Goal: Task Accomplishment & Management: Complete application form

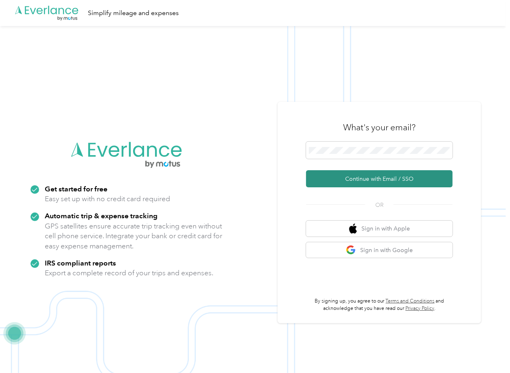
click at [328, 177] on button "Continue with Email / SSO" at bounding box center [379, 178] width 147 height 17
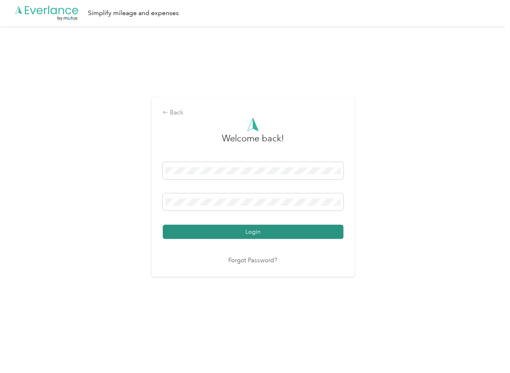
click at [195, 228] on button "Login" at bounding box center [253, 232] width 181 height 14
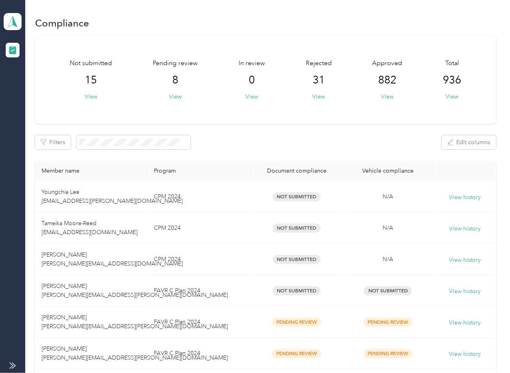
drag, startPoint x: 289, startPoint y: 155, endPoint x: 220, endPoint y: 123, distance: 76.1
click at [182, 95] on div "Pending review 8 View" at bounding box center [175, 80] width 45 height 42
click at [174, 96] on button "View" at bounding box center [175, 96] width 13 height 9
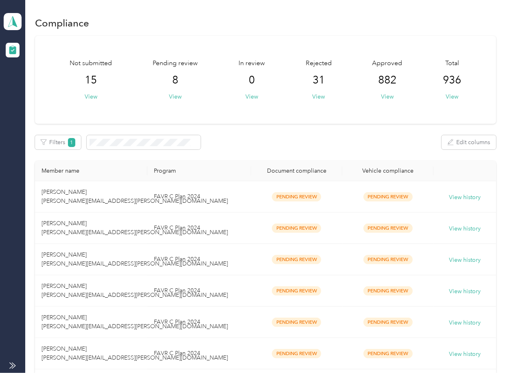
click at [315, 149] on div "Filters 1 Edit columns" at bounding box center [265, 142] width 461 height 14
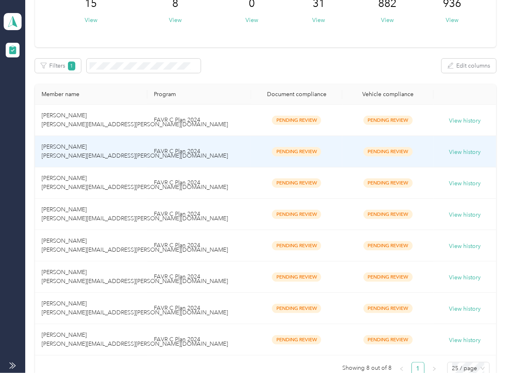
scroll to position [169, 0]
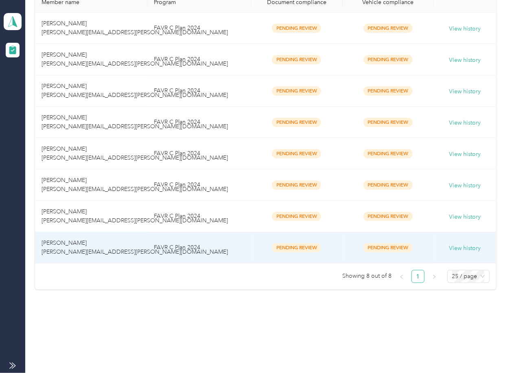
click at [106, 235] on td "[PERSON_NAME] [PERSON_NAME][EMAIL_ADDRESS][PERSON_NAME][DOMAIN_NAME]" at bounding box center [91, 247] width 112 height 31
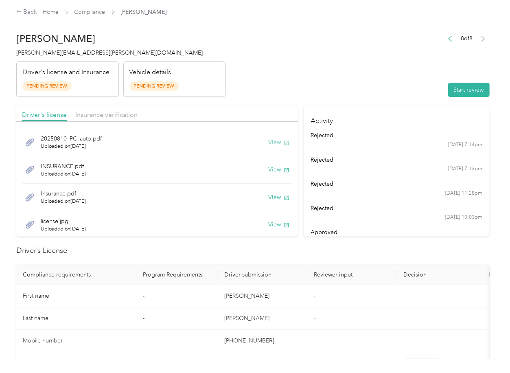
click at [271, 143] on button "View" at bounding box center [278, 142] width 21 height 9
click at [269, 167] on button "View" at bounding box center [278, 169] width 21 height 9
click at [268, 195] on button "View" at bounding box center [278, 197] width 21 height 9
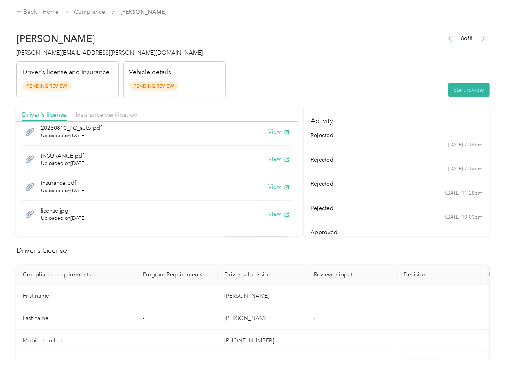
scroll to position [22, 0]
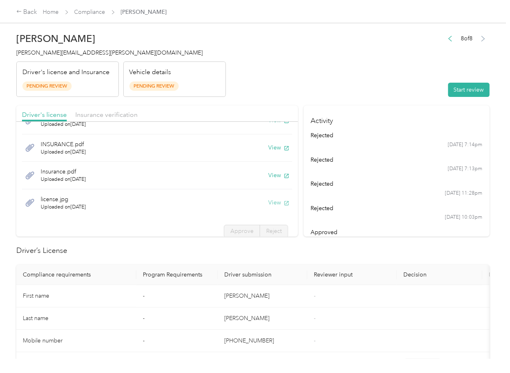
click at [268, 204] on button "View" at bounding box center [278, 202] width 21 height 9
click at [104, 111] on span "Insurance verification" at bounding box center [106, 115] width 62 height 8
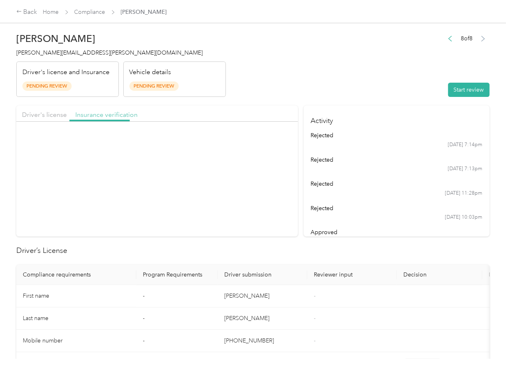
click at [103, 113] on span "Insurance verification" at bounding box center [106, 115] width 62 height 8
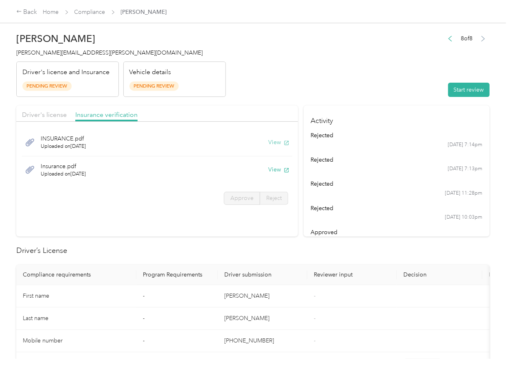
click at [275, 144] on button "View" at bounding box center [278, 142] width 21 height 9
click at [274, 171] on button "View" at bounding box center [278, 169] width 21 height 9
drag, startPoint x: 420, startPoint y: 80, endPoint x: 475, endPoint y: 81, distance: 55.4
click at [421, 80] on header "[PERSON_NAME] [PERSON_NAME][EMAIL_ADDRESS][PERSON_NAME][DOMAIN_NAME] Driver's l…" at bounding box center [252, 62] width 473 height 68
click at [475, 81] on div "8 of 8 Start review" at bounding box center [467, 65] width 46 height 64
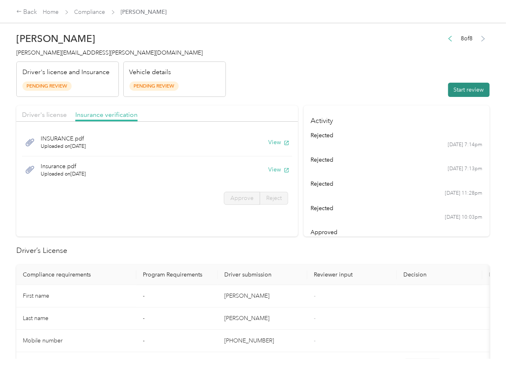
click at [465, 89] on button "Start review" at bounding box center [469, 90] width 42 height 14
click at [237, 199] on span "Approve" at bounding box center [241, 198] width 23 height 7
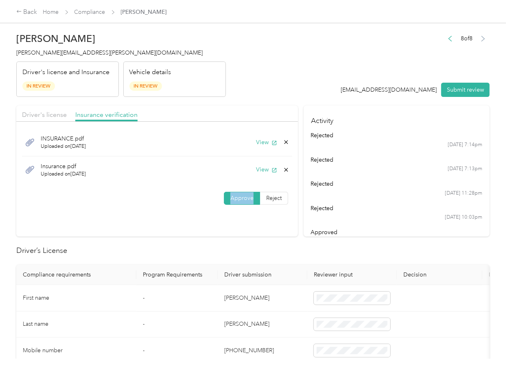
click at [237, 199] on span "Approve" at bounding box center [241, 198] width 23 height 7
click at [31, 110] on div "Driver's license" at bounding box center [44, 115] width 45 height 10
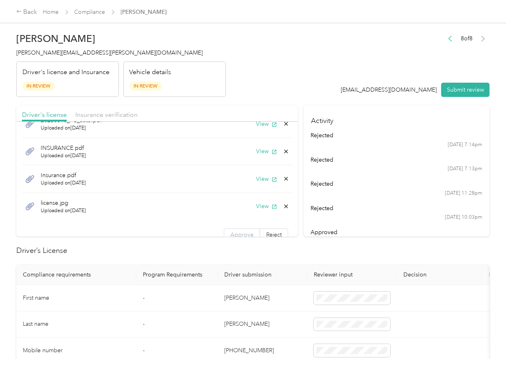
scroll to position [29, 0]
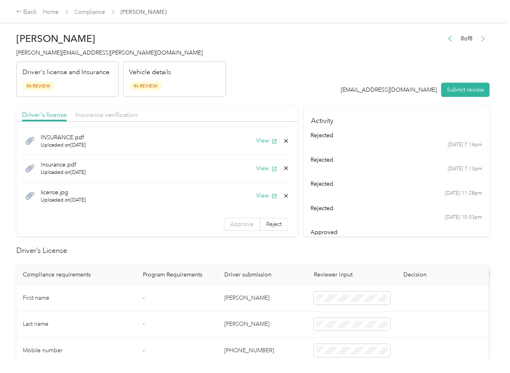
click at [230, 228] on label "Approve" at bounding box center [242, 224] width 36 height 13
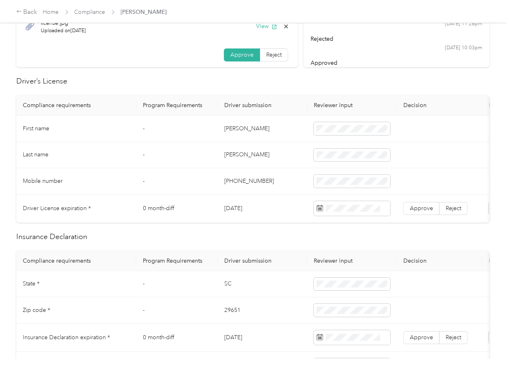
scroll to position [163, 0]
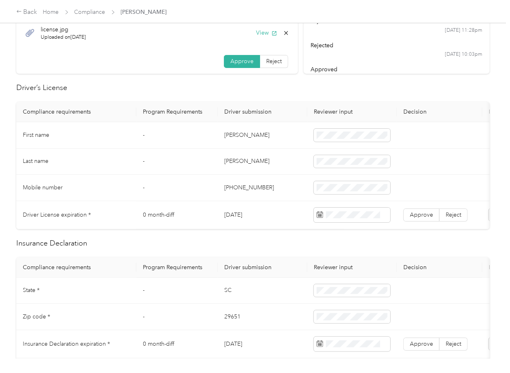
click at [235, 214] on td "[DATE]" at bounding box center [263, 215] width 90 height 28
copy td "[DATE]"
click at [423, 216] on span "Approve" at bounding box center [421, 214] width 23 height 7
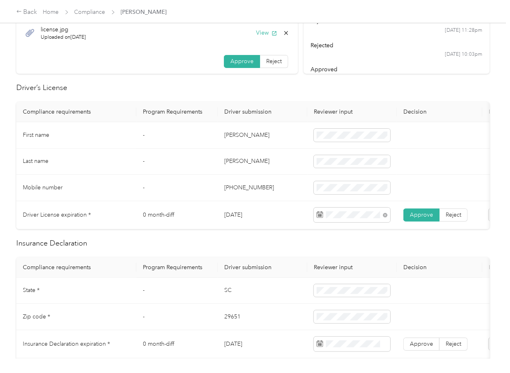
scroll to position [271, 0]
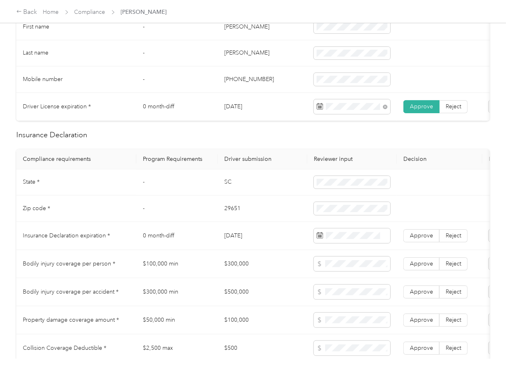
click at [227, 196] on td "SC" at bounding box center [263, 182] width 90 height 26
copy td "SC"
click at [358, 189] on span at bounding box center [352, 182] width 77 height 13
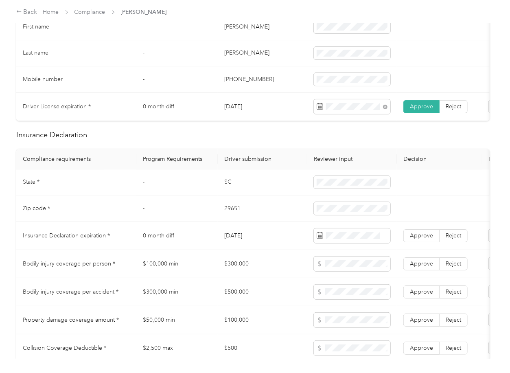
click at [237, 217] on td "29651" at bounding box center [263, 208] width 90 height 26
copy td "29651"
click at [343, 209] on span at bounding box center [352, 208] width 77 height 13
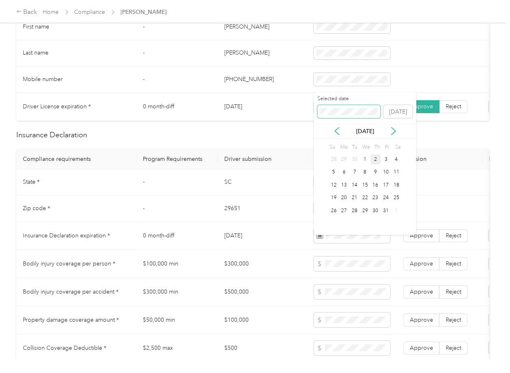
click at [348, 105] on span at bounding box center [349, 111] width 63 height 13
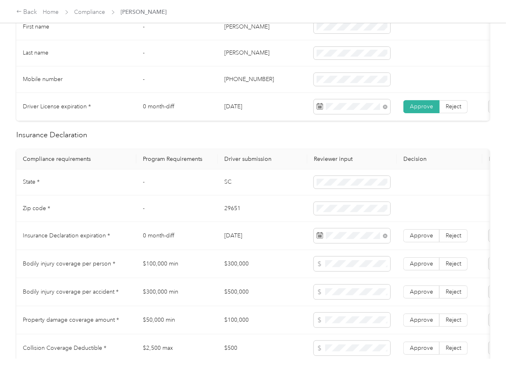
click at [166, 230] on td "0 month-diff" at bounding box center [176, 236] width 81 height 28
click at [426, 239] on span "Approve" at bounding box center [421, 235] width 23 height 7
click at [259, 241] on td "[DATE]" at bounding box center [263, 236] width 90 height 28
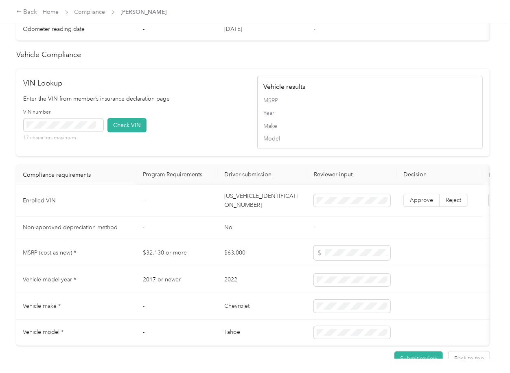
scroll to position [740, 0]
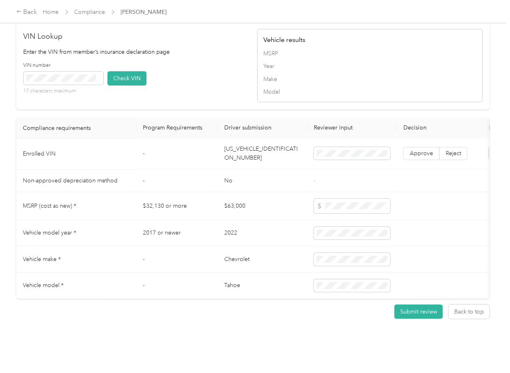
click at [270, 141] on td "[US_VEHICLE_IDENTIFICATION_NUMBER]" at bounding box center [263, 153] width 90 height 31
drag, startPoint x: 270, startPoint y: 141, endPoint x: 10, endPoint y: 140, distance: 259.7
click at [269, 141] on td "[US_VEHICLE_IDENTIFICATION_NUMBER]" at bounding box center [263, 153] width 90 height 31
copy td "[US_VEHICLE_IDENTIFICATION_NUMBER]"
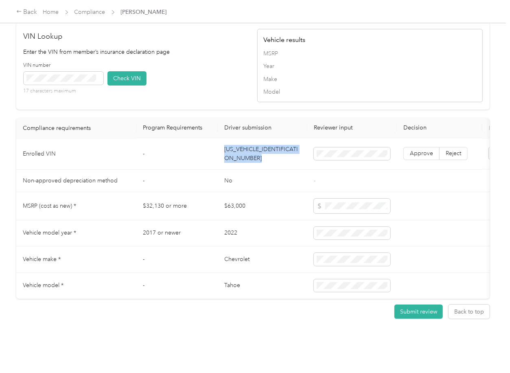
drag, startPoint x: 203, startPoint y: 90, endPoint x: 174, endPoint y: 89, distance: 29.3
click at [203, 89] on div "VIN Lookup Enter the VIN from member’s insurance declaration page VIN number 17…" at bounding box center [252, 66] width 473 height 88
click at [120, 71] on button "Check VIN" at bounding box center [126, 78] width 39 height 14
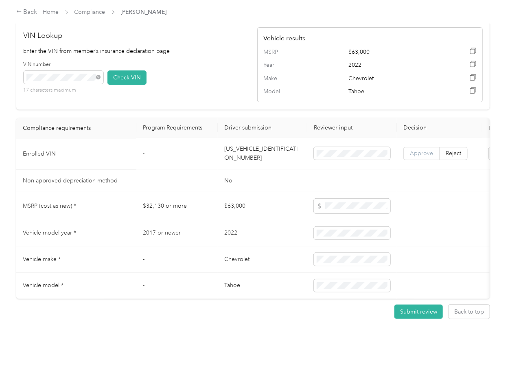
click at [419, 150] on span "Approve" at bounding box center [421, 153] width 23 height 7
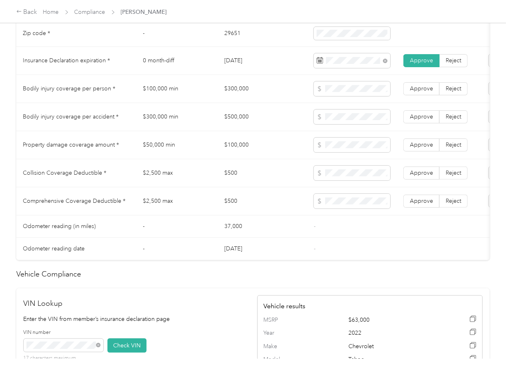
scroll to position [468, 0]
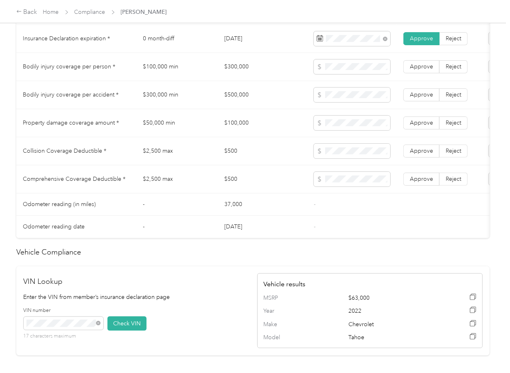
click at [238, 76] on td "$300,000" at bounding box center [263, 67] width 90 height 28
copy td "$300,000"
click at [361, 70] on span at bounding box center [352, 66] width 77 height 15
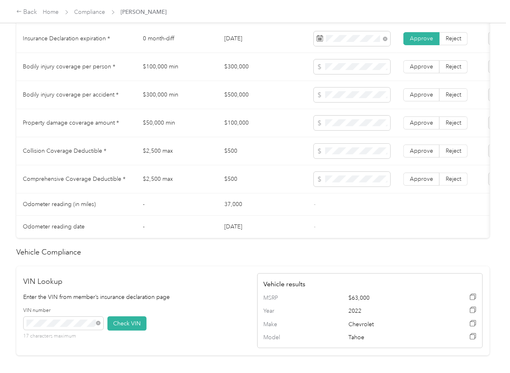
click at [239, 100] on td "$500,000" at bounding box center [263, 95] width 90 height 28
copy td "$500,000"
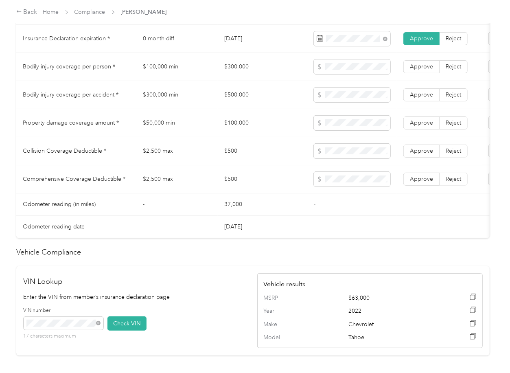
click at [226, 131] on td "$100,000" at bounding box center [263, 123] width 90 height 28
copy td "$100,000"
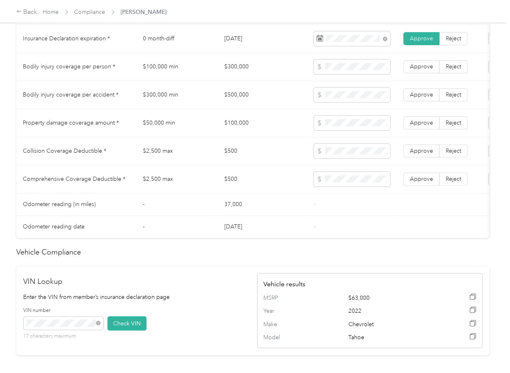
drag, startPoint x: 351, startPoint y: 113, endPoint x: 346, endPoint y: 126, distance: 13.9
click at [351, 109] on td at bounding box center [352, 95] width 90 height 28
click at [226, 158] on td "$500" at bounding box center [263, 151] width 90 height 28
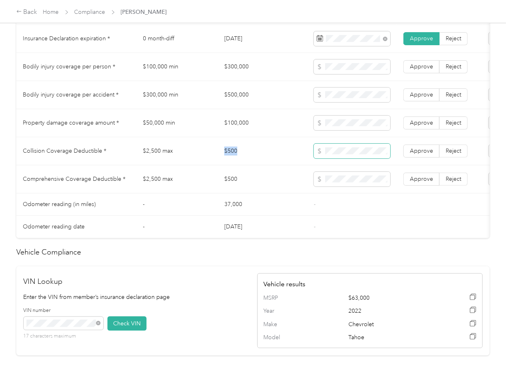
copy td "$500"
click at [338, 154] on span at bounding box center [352, 151] width 77 height 15
drag, startPoint x: 420, startPoint y: 185, endPoint x: 426, endPoint y: 164, distance: 22.5
click at [420, 182] on span "Approve" at bounding box center [421, 178] width 23 height 7
click at [426, 154] on span "Approve" at bounding box center [421, 150] width 23 height 7
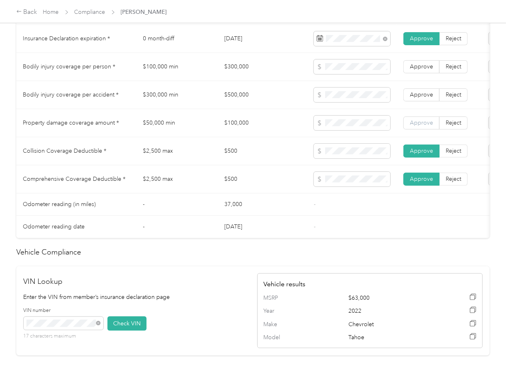
click at [425, 126] on span "Approve" at bounding box center [421, 122] width 23 height 7
drag, startPoint x: 424, startPoint y: 101, endPoint x: 426, endPoint y: 81, distance: 19.2
click at [424, 98] on span "Approve" at bounding box center [421, 94] width 23 height 7
drag, startPoint x: 426, startPoint y: 81, endPoint x: 426, endPoint y: 75, distance: 5.7
click at [426, 78] on td "Approve Reject" at bounding box center [439, 67] width 85 height 28
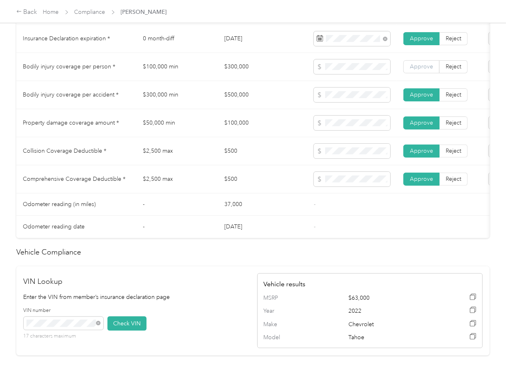
click at [424, 70] on span "Approve" at bounding box center [421, 66] width 23 height 7
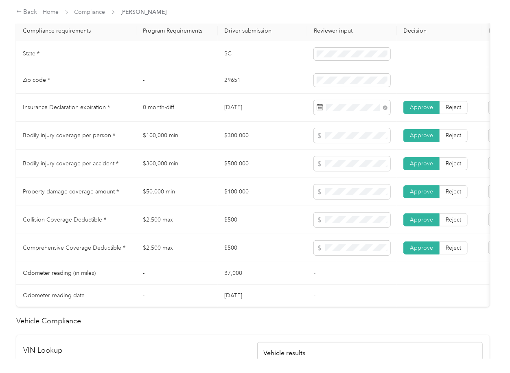
scroll to position [360, 0]
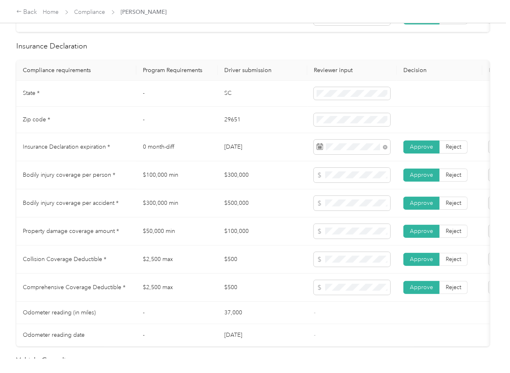
click at [206, 173] on td "$100,000 min" at bounding box center [176, 175] width 81 height 28
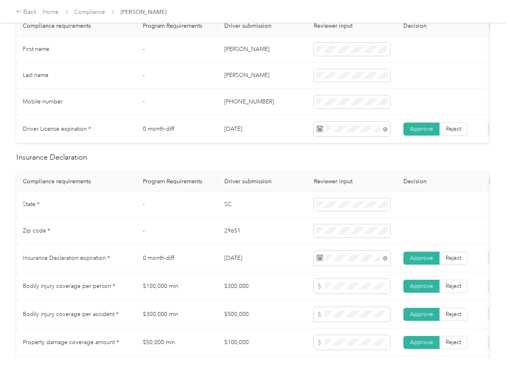
scroll to position [0, 0]
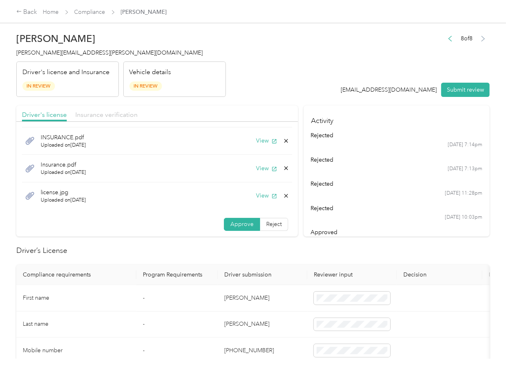
click at [111, 117] on span "Insurance verification" at bounding box center [106, 115] width 62 height 8
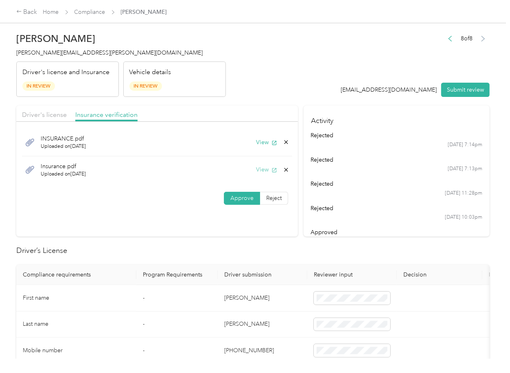
click at [263, 167] on button "View" at bounding box center [266, 169] width 21 height 9
click at [283, 169] on icon at bounding box center [286, 170] width 7 height 7
click at [265, 173] on button "Yes" at bounding box center [263, 175] width 16 height 13
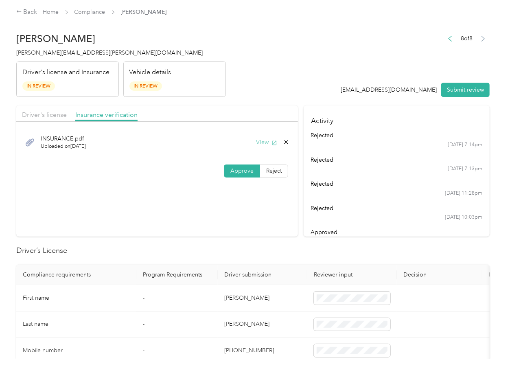
click at [272, 142] on icon "button" at bounding box center [274, 142] width 4 height 4
click at [283, 140] on icon at bounding box center [286, 142] width 7 height 7
click at [267, 147] on button "Yes" at bounding box center [263, 148] width 16 height 13
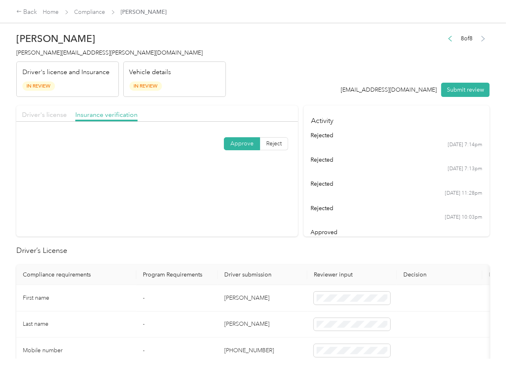
click at [56, 111] on span "Driver's license" at bounding box center [44, 115] width 45 height 8
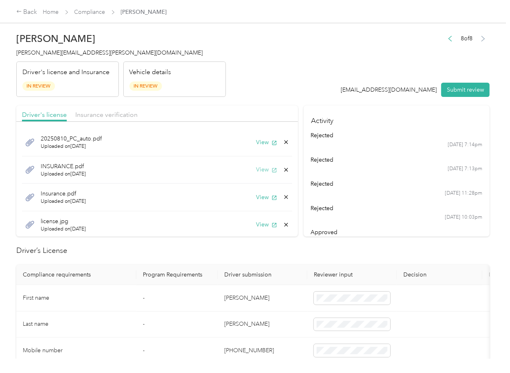
click at [259, 171] on button "View" at bounding box center [266, 169] width 21 height 9
click at [283, 168] on icon at bounding box center [286, 170] width 7 height 7
click at [256, 175] on button "Yes" at bounding box center [255, 175] width 16 height 13
click at [272, 145] on icon "button" at bounding box center [275, 143] width 6 height 6
click at [272, 170] on icon "button" at bounding box center [275, 170] width 6 height 6
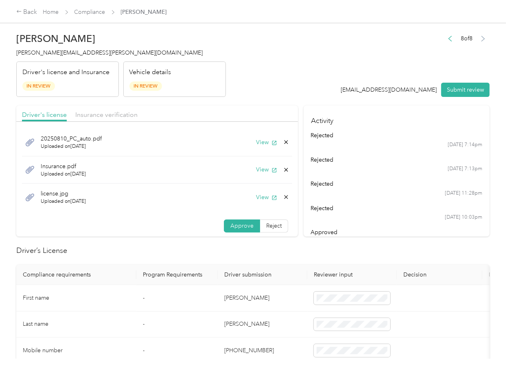
click at [283, 168] on icon at bounding box center [286, 170] width 7 height 7
click at [256, 174] on button "Yes" at bounding box center [255, 175] width 16 height 13
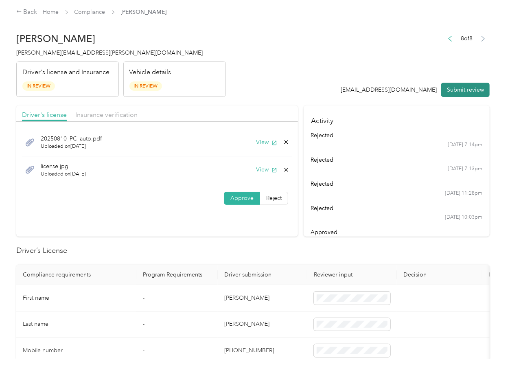
click at [451, 92] on button "Submit review" at bounding box center [465, 90] width 48 height 14
click at [97, 54] on span "[PERSON_NAME][EMAIL_ADDRESS][PERSON_NAME][DOMAIN_NAME]" at bounding box center [109, 52] width 186 height 7
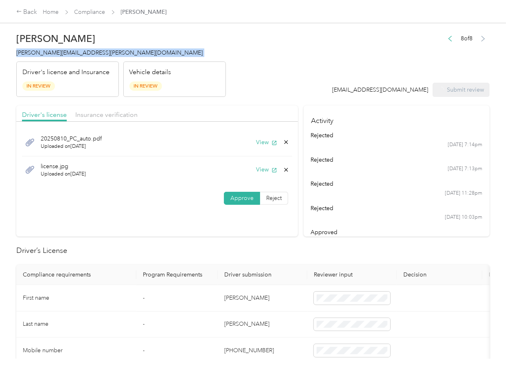
click at [97, 54] on span "[PERSON_NAME][EMAIL_ADDRESS][PERSON_NAME][DOMAIN_NAME]" at bounding box center [109, 52] width 186 height 7
copy span "[PERSON_NAME][EMAIL_ADDRESS][PERSON_NAME][DOMAIN_NAME]"
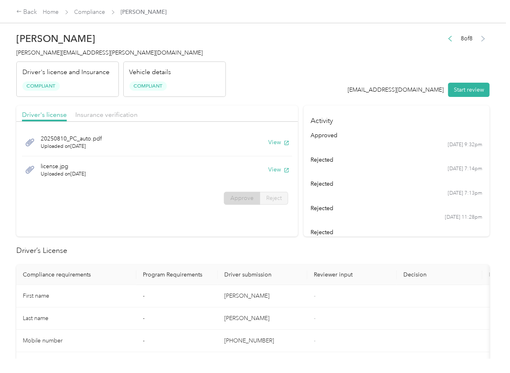
click at [238, 253] on h2 "Driver’s License" at bounding box center [252, 250] width 473 height 11
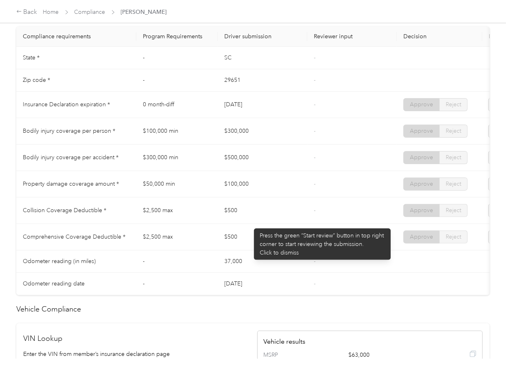
scroll to position [380, 0]
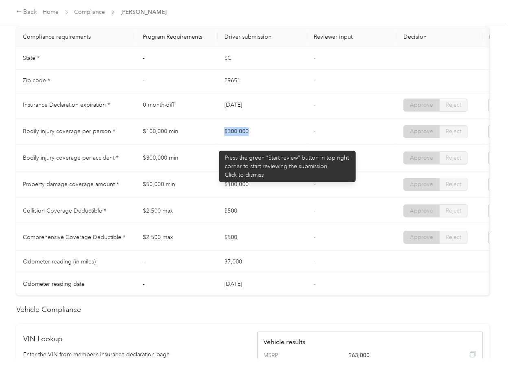
drag, startPoint x: 252, startPoint y: 137, endPoint x: 255, endPoint y: 142, distance: 6.4
click at [263, 137] on td "$300,000" at bounding box center [263, 131] width 90 height 26
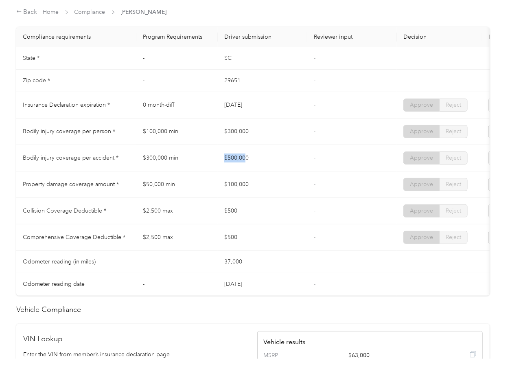
drag, startPoint x: 225, startPoint y: 165, endPoint x: 269, endPoint y: 175, distance: 46.0
click at [274, 171] on td "$500,000" at bounding box center [263, 158] width 90 height 26
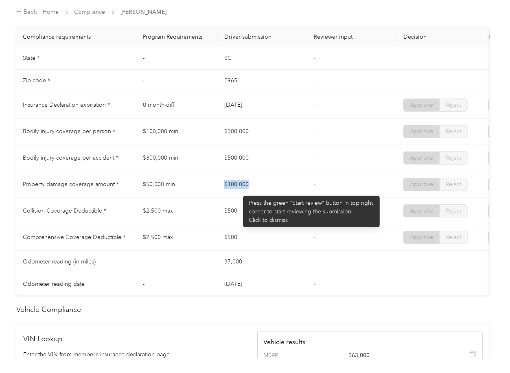
drag, startPoint x: 222, startPoint y: 191, endPoint x: 274, endPoint y: 196, distance: 51.9
click at [274, 193] on td "$100,000" at bounding box center [263, 184] width 90 height 26
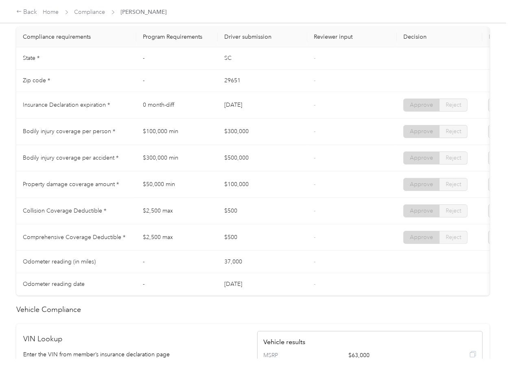
click at [242, 213] on td "$500" at bounding box center [263, 211] width 90 height 26
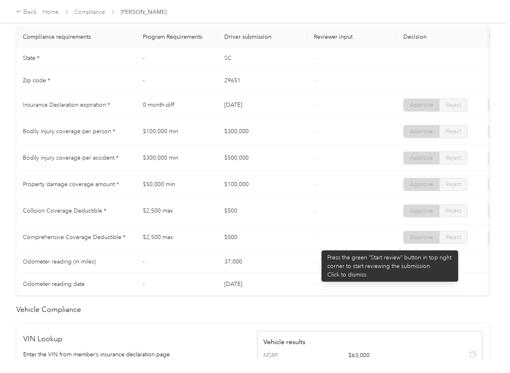
click at [318, 246] on td "-" at bounding box center [352, 237] width 90 height 26
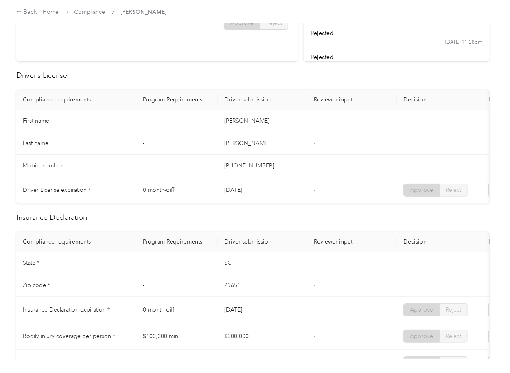
scroll to position [0, 0]
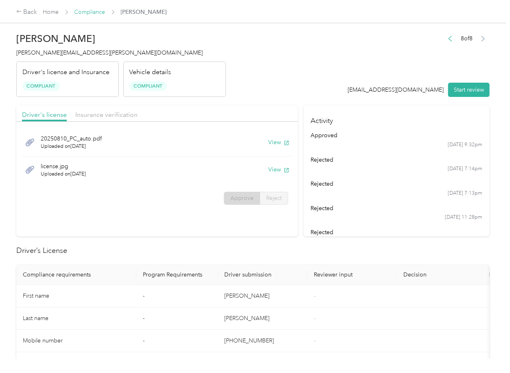
click at [85, 11] on link "Compliance" at bounding box center [89, 12] width 31 height 7
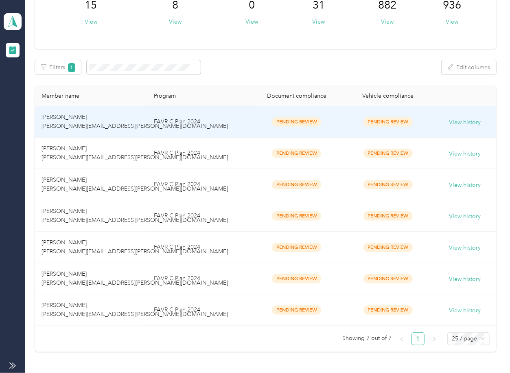
scroll to position [138, 0]
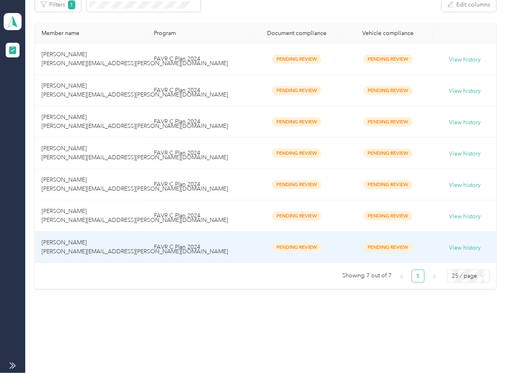
click at [127, 238] on td "[PERSON_NAME] [PERSON_NAME][EMAIL_ADDRESS][PERSON_NAME][DOMAIN_NAME]" at bounding box center [91, 247] width 112 height 31
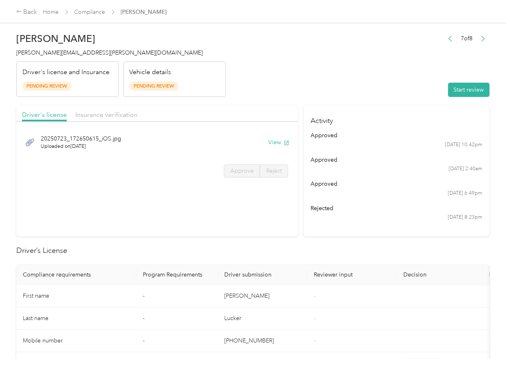
click at [368, 249] on h2 "Driver’s License" at bounding box center [252, 250] width 473 height 11
click at [274, 142] on button "View" at bounding box center [278, 142] width 21 height 9
click at [258, 108] on div "Driver's license Insurance verification" at bounding box center [157, 113] width 282 height 16
click at [109, 116] on span "Insurance verification" at bounding box center [106, 115] width 62 height 8
click at [107, 114] on span "Insurance verification" at bounding box center [106, 115] width 62 height 8
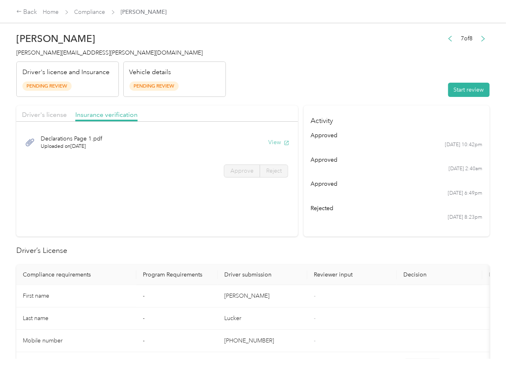
click at [284, 144] on icon "button" at bounding box center [287, 143] width 6 height 6
click at [460, 93] on button "Start review" at bounding box center [469, 90] width 42 height 14
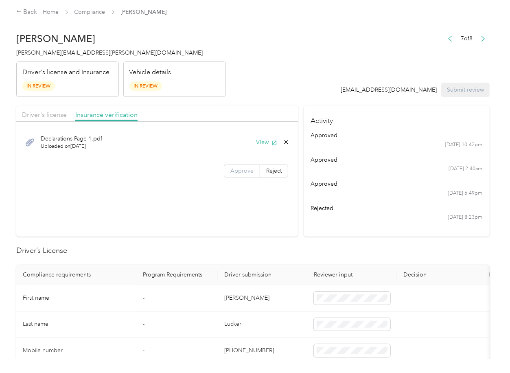
click at [226, 171] on label "Approve" at bounding box center [242, 170] width 36 height 13
click at [42, 120] on div "Driver's license Insurance verification" at bounding box center [157, 113] width 282 height 16
click at [42, 116] on span "Driver's license" at bounding box center [44, 115] width 45 height 8
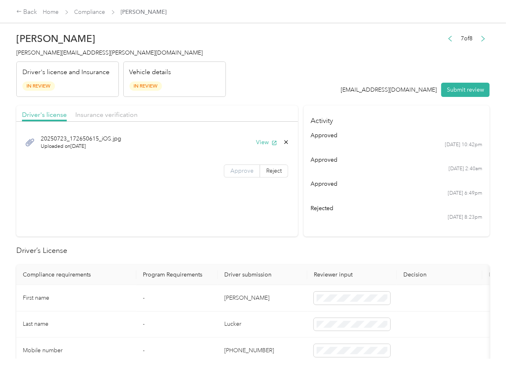
click at [243, 175] on label "Approve" at bounding box center [242, 170] width 36 height 13
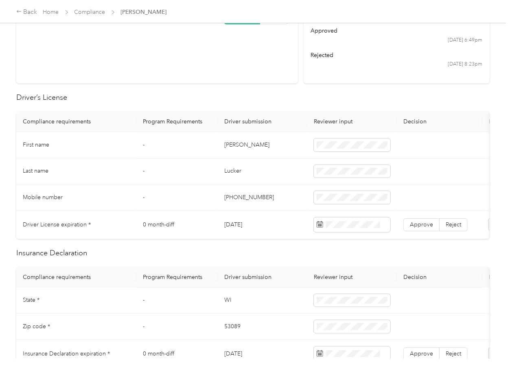
scroll to position [163, 0]
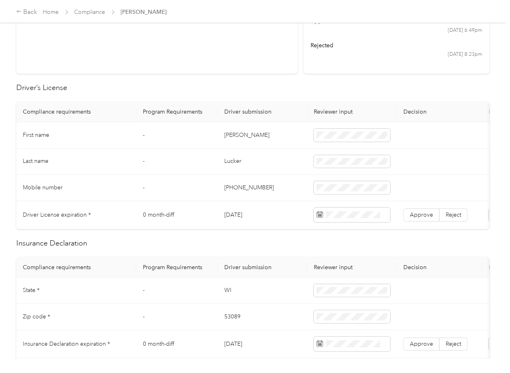
click at [237, 135] on td "[PERSON_NAME]" at bounding box center [263, 135] width 90 height 26
copy td "[PERSON_NAME]"
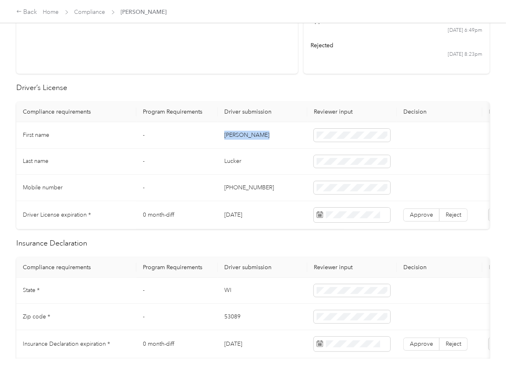
click at [241, 218] on td "[DATE]" at bounding box center [263, 215] width 90 height 28
click at [422, 217] on span "Approve" at bounding box center [421, 214] width 23 height 7
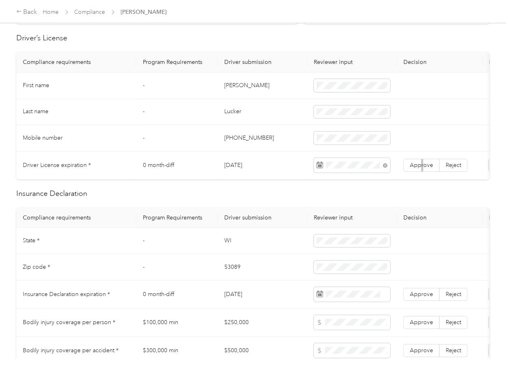
scroll to position [271, 0]
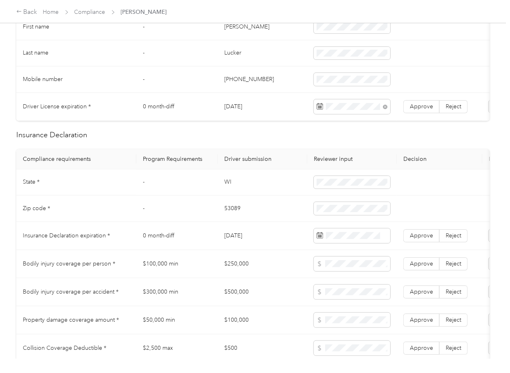
click at [231, 188] on td "WI" at bounding box center [263, 182] width 90 height 26
drag, startPoint x: 231, startPoint y: 188, endPoint x: 256, endPoint y: 191, distance: 25.1
click at [231, 188] on td "WI" at bounding box center [263, 182] width 90 height 26
click at [226, 219] on td "53089" at bounding box center [263, 208] width 90 height 26
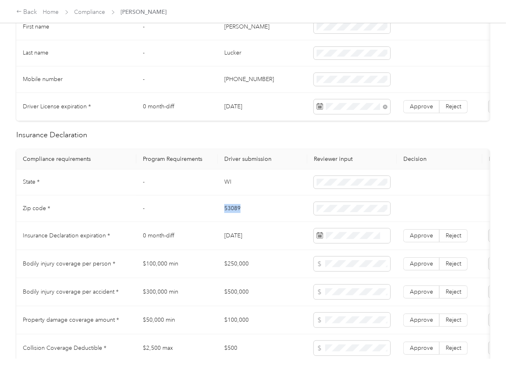
click at [226, 219] on td "53089" at bounding box center [263, 208] width 90 height 26
click at [350, 209] on span at bounding box center [352, 208] width 77 height 13
drag, startPoint x: 226, startPoint y: 232, endPoint x: 198, endPoint y: 234, distance: 28.6
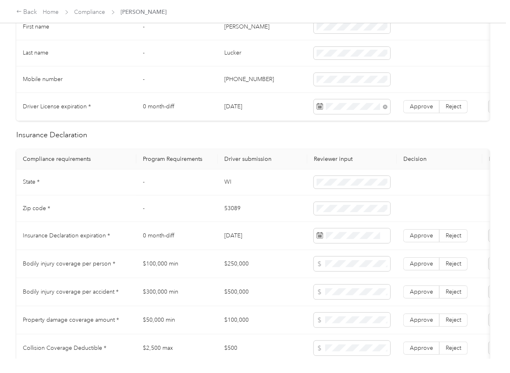
click at [226, 232] on td "[DATE]" at bounding box center [263, 236] width 90 height 28
drag, startPoint x: 246, startPoint y: 197, endPoint x: 314, endPoint y: 237, distance: 78.6
click at [246, 196] on td "WI" at bounding box center [263, 182] width 90 height 26
drag, startPoint x: 406, startPoint y: 241, endPoint x: 219, endPoint y: 252, distance: 187.2
click at [406, 241] on label "Approve" at bounding box center [421, 235] width 36 height 13
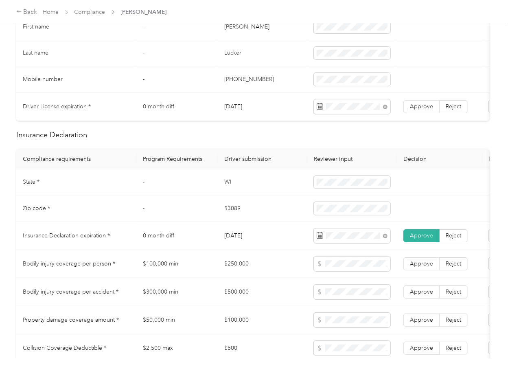
click at [219, 250] on td "[DATE]" at bounding box center [263, 236] width 90 height 28
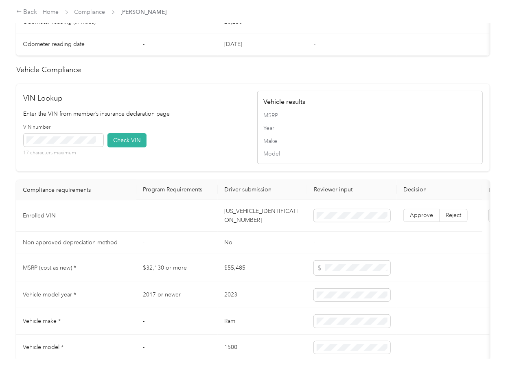
scroll to position [651, 0]
click at [247, 231] on td "[US_VEHICLE_IDENTIFICATION_NUMBER]" at bounding box center [263, 214] width 90 height 31
drag, startPoint x: 197, startPoint y: 142, endPoint x: 103, endPoint y: 157, distance: 94.8
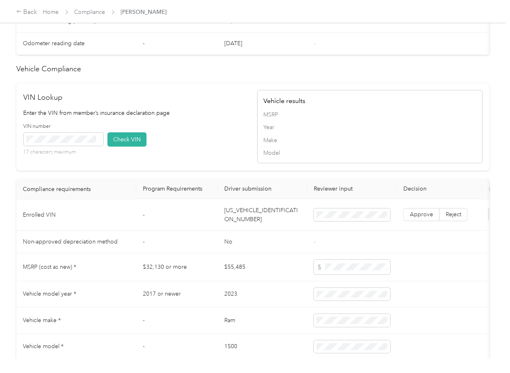
click at [197, 143] on div "VIN number 17 characters maximum Check VIN" at bounding box center [137, 142] width 226 height 39
click at [66, 146] on span at bounding box center [64, 139] width 80 height 13
click at [129, 147] on button "Check VIN" at bounding box center [126, 139] width 39 height 14
click at [414, 218] on span "Approve" at bounding box center [421, 214] width 23 height 7
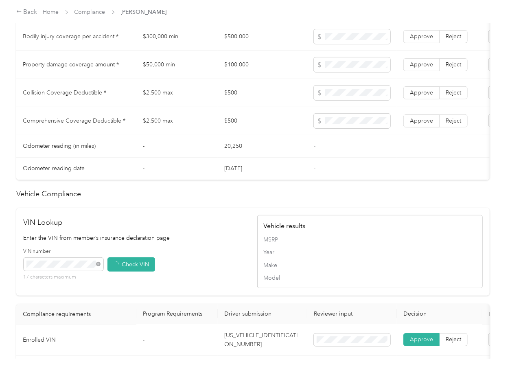
scroll to position [380, 0]
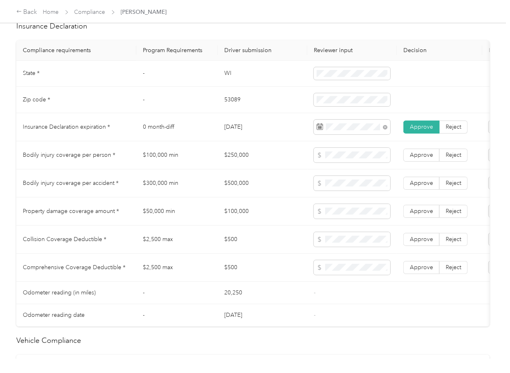
click at [238, 167] on td "$250,000" at bounding box center [263, 155] width 90 height 28
click at [237, 191] on td "$500,000" at bounding box center [263, 183] width 90 height 28
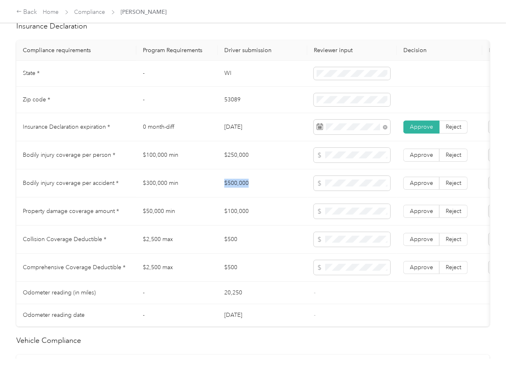
click at [237, 191] on td "$500,000" at bounding box center [263, 183] width 90 height 28
click at [235, 218] on td "$100,000" at bounding box center [263, 211] width 90 height 28
click at [230, 250] on td "$500" at bounding box center [263, 240] width 90 height 28
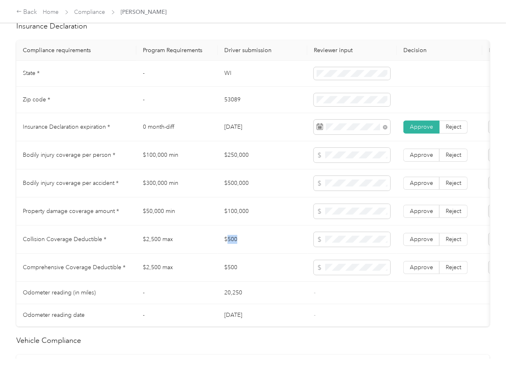
click at [230, 250] on td "$500" at bounding box center [263, 240] width 90 height 28
click at [412, 271] on span "Approve" at bounding box center [421, 267] width 23 height 7
click at [424, 246] on label "Approve" at bounding box center [421, 239] width 36 height 13
click at [423, 215] on span "Approve" at bounding box center [421, 211] width 23 height 7
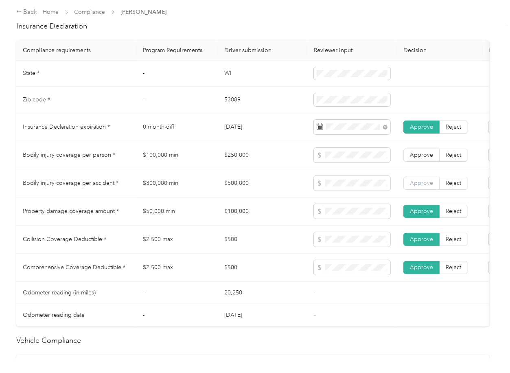
click at [421, 186] on span "Approve" at bounding box center [421, 183] width 23 height 7
click at [421, 154] on td "Approve Reject" at bounding box center [439, 155] width 85 height 28
click at [420, 158] on span "Approve" at bounding box center [421, 154] width 23 height 7
click at [254, 210] on td "$100,000" at bounding box center [263, 211] width 90 height 28
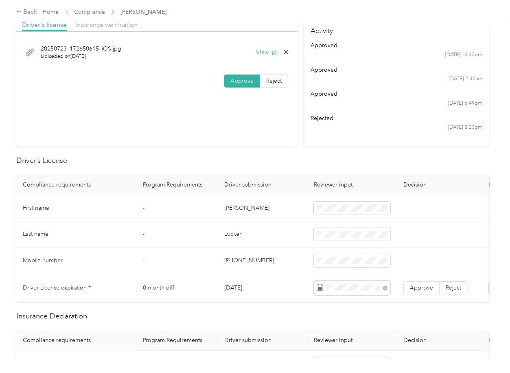
scroll to position [0, 0]
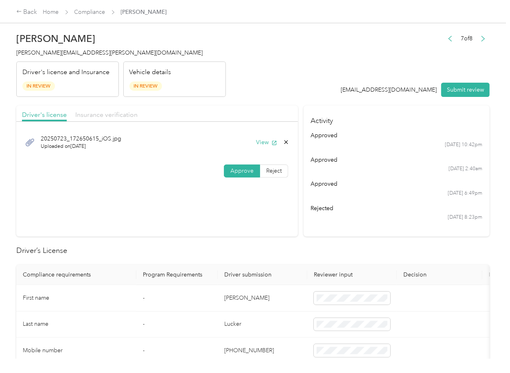
click at [99, 111] on span "Insurance verification" at bounding box center [106, 115] width 62 height 8
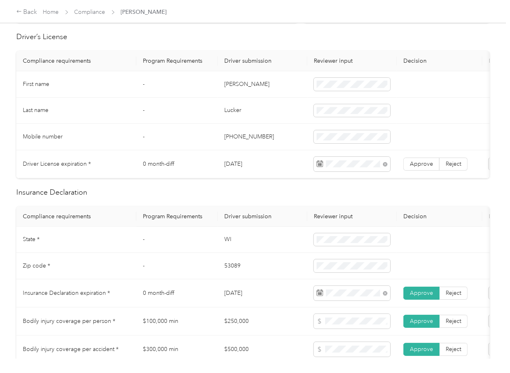
scroll to position [217, 0]
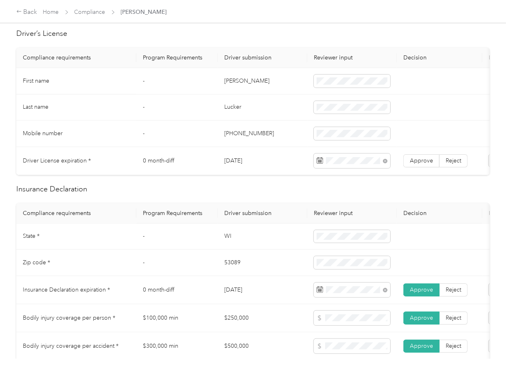
click at [211, 131] on td "-" at bounding box center [176, 133] width 81 height 26
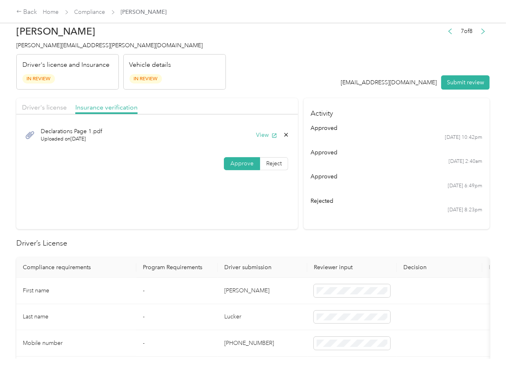
scroll to position [0, 0]
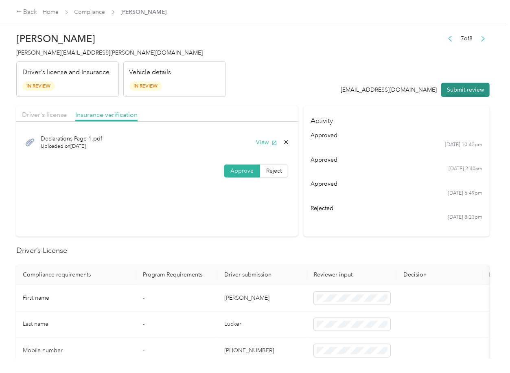
drag, startPoint x: 451, startPoint y: 86, endPoint x: 441, endPoint y: 87, distance: 9.4
click at [451, 85] on button "Submit review" at bounding box center [465, 90] width 48 height 14
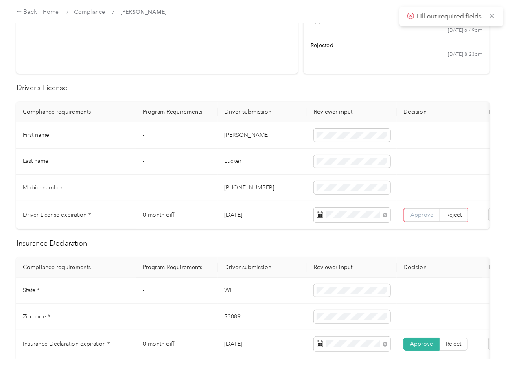
click at [418, 218] on label "Approve" at bounding box center [422, 214] width 36 height 13
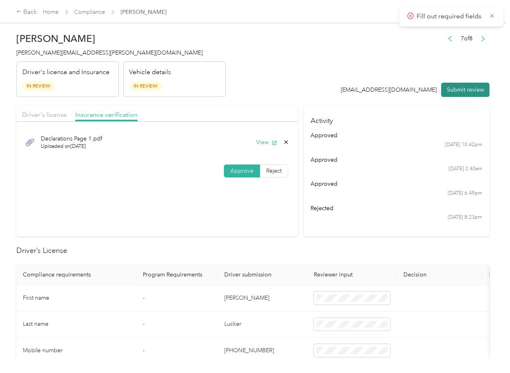
click at [453, 90] on button "Submit review" at bounding box center [465, 90] width 48 height 14
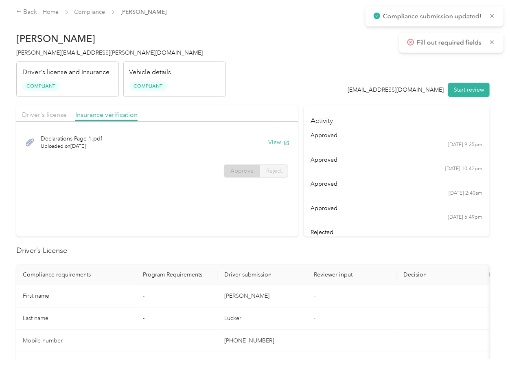
click at [77, 58] on div "[PERSON_NAME] [PERSON_NAME][EMAIL_ADDRESS][PERSON_NAME][DOMAIN_NAME] Driver's l…" at bounding box center [121, 62] width 210 height 68
click at [327, 225] on ul "approved [DATE] 9:35pm approved [DATE] 10:42pm approved [DATE] 2:40am approved …" at bounding box center [397, 188] width 172 height 114
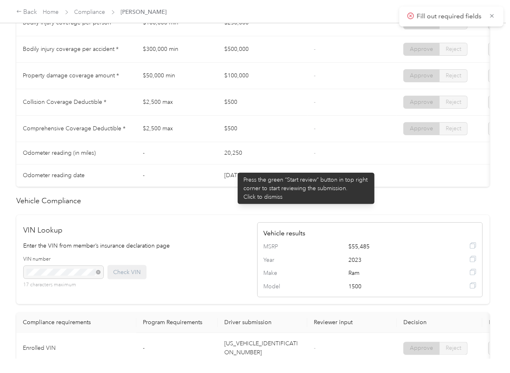
scroll to position [434, 0]
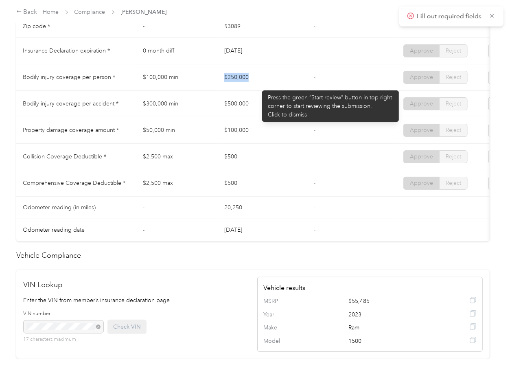
drag, startPoint x: 226, startPoint y: 89, endPoint x: 258, endPoint y: 86, distance: 32.7
click at [258, 86] on td "$250,000" at bounding box center [263, 77] width 90 height 26
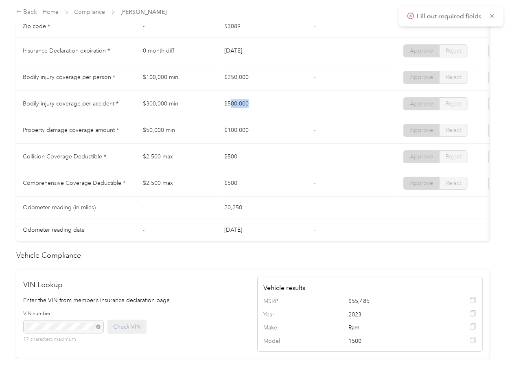
click at [263, 108] on td "$500,000" at bounding box center [263, 104] width 90 height 26
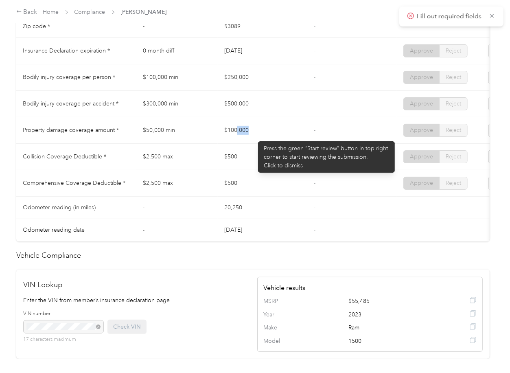
drag, startPoint x: 237, startPoint y: 134, endPoint x: 276, endPoint y: 137, distance: 38.8
click at [276, 137] on td "$100,000" at bounding box center [263, 130] width 90 height 26
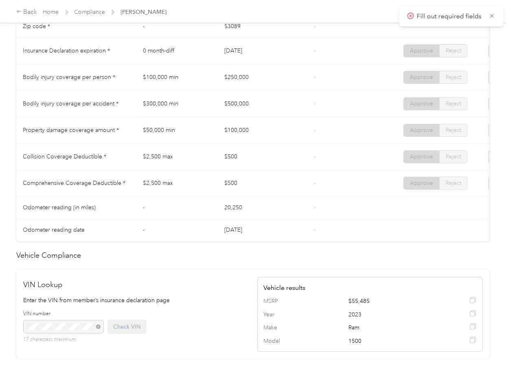
click at [264, 157] on td "$500" at bounding box center [263, 157] width 90 height 26
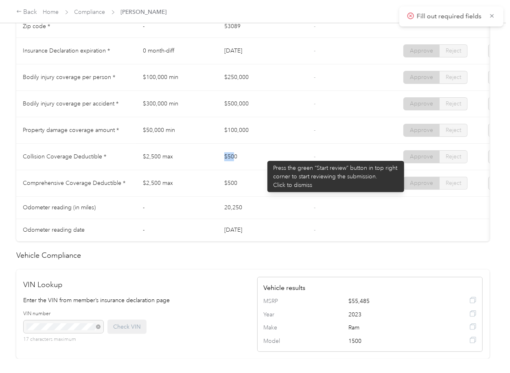
click at [243, 161] on td "$500" at bounding box center [263, 157] width 90 height 26
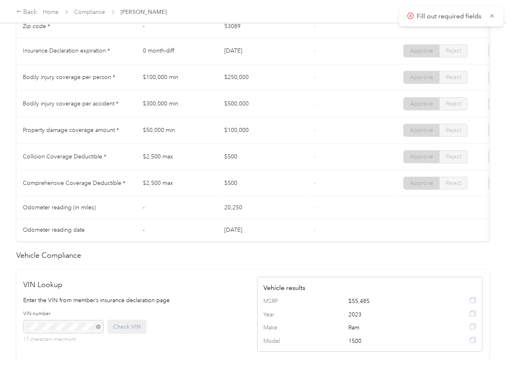
drag, startPoint x: 212, startPoint y: 185, endPoint x: 251, endPoint y: 189, distance: 39.3
click at [250, 189] on tr "Comprehensive Coverage Deductible * $2,500 max $500 - Approve Reject" at bounding box center [303, 183] width 574 height 26
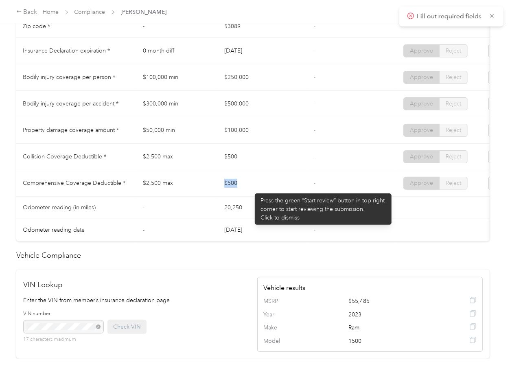
drag, startPoint x: 251, startPoint y: 189, endPoint x: 211, endPoint y: 202, distance: 41.5
click at [251, 189] on td "$500" at bounding box center [263, 183] width 90 height 26
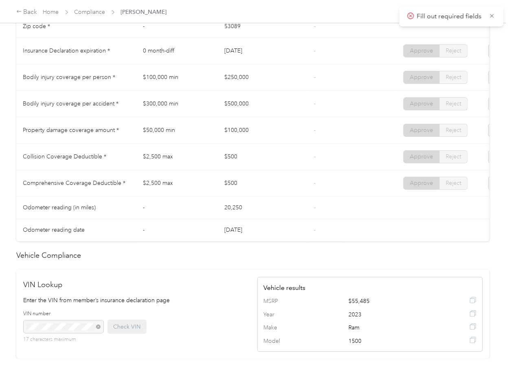
click at [192, 205] on td "-" at bounding box center [176, 208] width 81 height 22
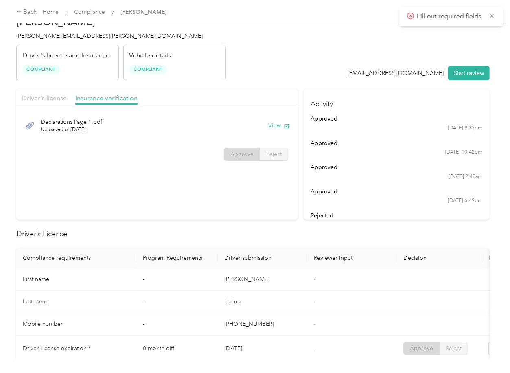
scroll to position [0, 0]
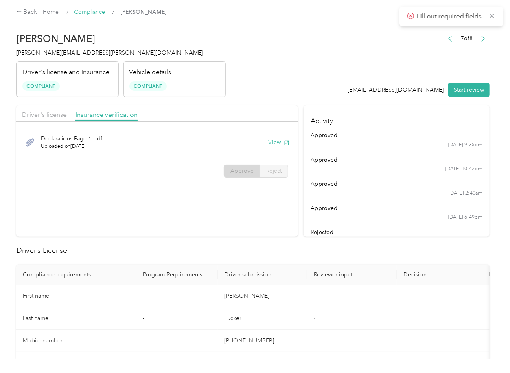
click at [95, 15] on link "Compliance" at bounding box center [89, 12] width 31 height 7
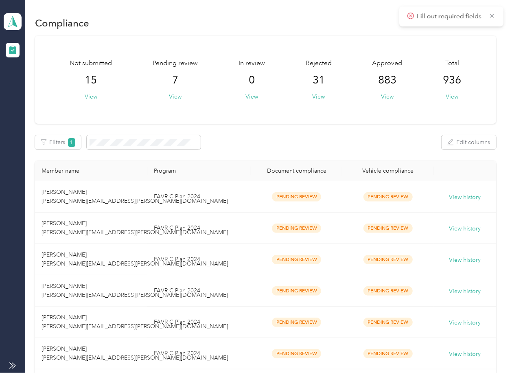
click at [245, 133] on div "Not submitted 15 View Pending review 7 View In review 0 View Rejected 31 View A…" at bounding box center [265, 216] width 461 height 360
